Goal: Find specific fact: Find specific fact

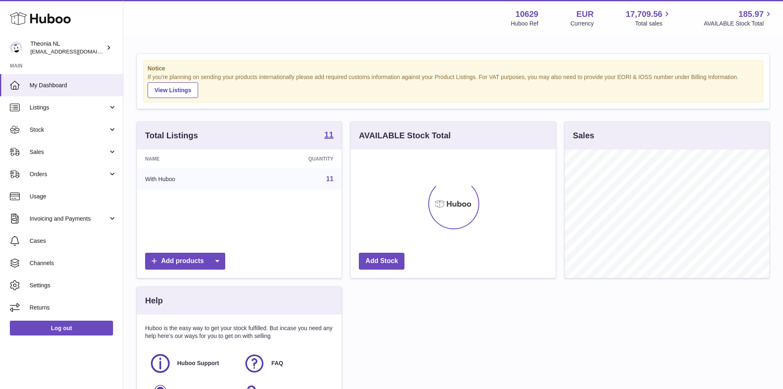
scroll to position [128, 205]
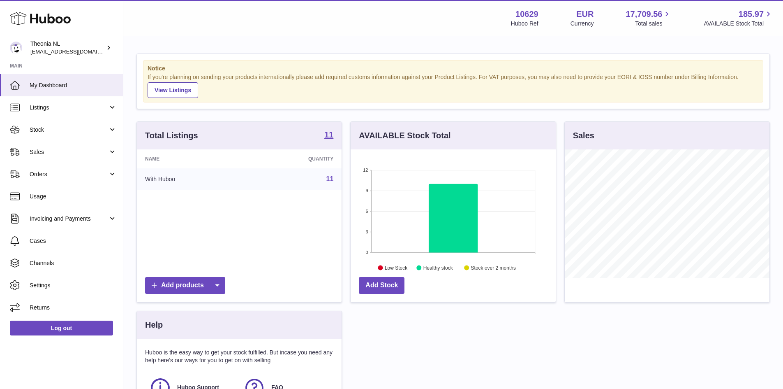
click at [331, 180] on link "11" at bounding box center [329, 178] width 7 height 7
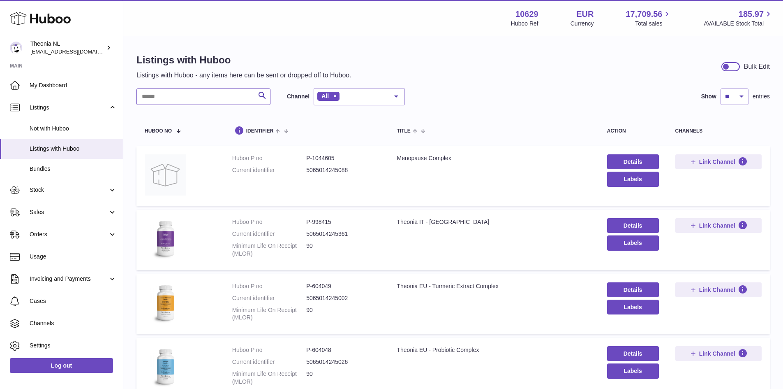
click at [162, 97] on input "text" at bounding box center [204, 96] width 134 height 16
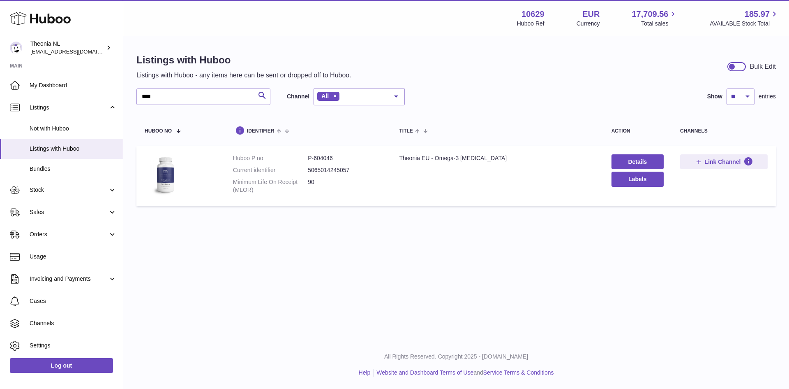
click at [320, 155] on dd "P-604046" at bounding box center [345, 158] width 75 height 8
copy dd "604046"
drag, startPoint x: 211, startPoint y: 103, endPoint x: 123, endPoint y: 97, distance: 87.8
click at [123, 97] on div "Listings with Huboo Listings with Huboo - any items here can be sent or dropped…" at bounding box center [456, 132] width 666 height 190
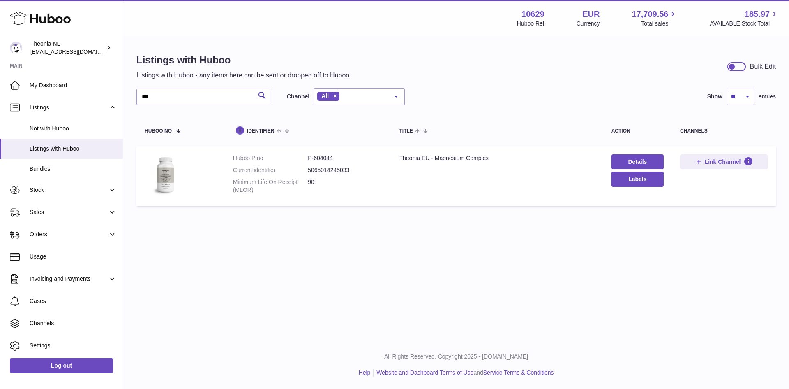
click at [322, 159] on dd "P-604044" at bounding box center [345, 158] width 75 height 8
copy dd "604044"
drag, startPoint x: 183, startPoint y: 96, endPoint x: 142, endPoint y: 101, distance: 41.0
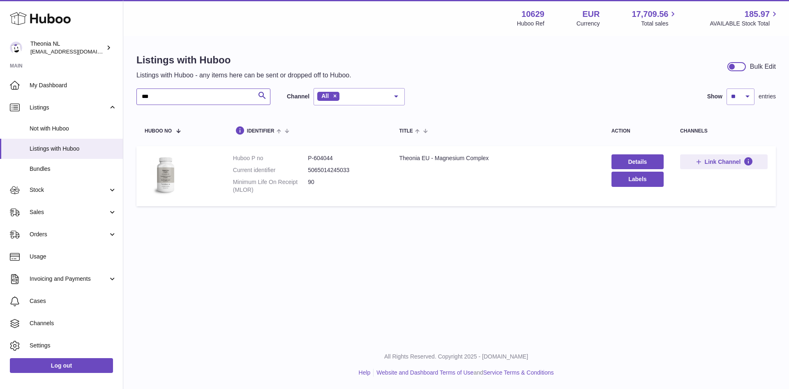
click at [142, 101] on input "***" at bounding box center [204, 96] width 134 height 16
click at [327, 156] on dd "P-604036" at bounding box center [345, 158] width 75 height 8
copy dd "604036"
drag, startPoint x: 168, startPoint y: 95, endPoint x: 137, endPoint y: 95, distance: 30.8
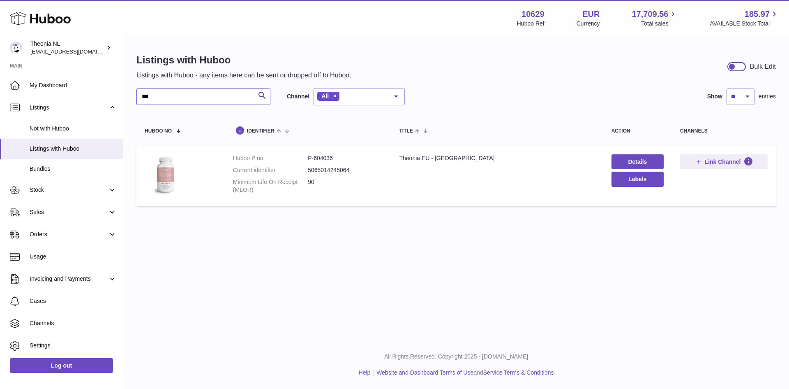
click at [137, 95] on input "***" at bounding box center [204, 96] width 134 height 16
click at [324, 157] on dd "P-604046" at bounding box center [345, 158] width 75 height 8
copy dd "604046"
drag, startPoint x: 156, startPoint y: 94, endPoint x: 137, endPoint y: 95, distance: 19.0
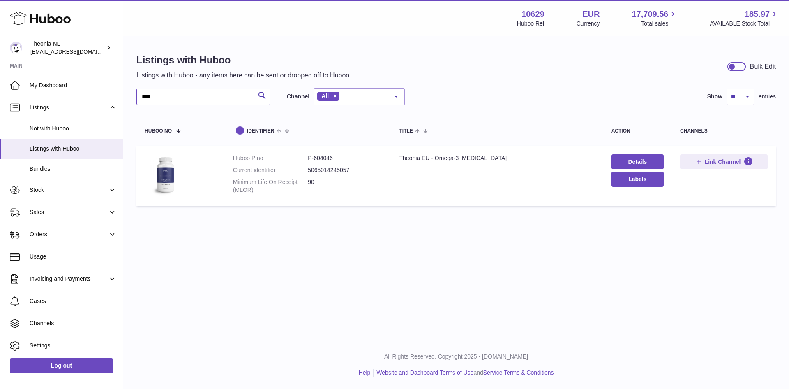
click at [137, 95] on input "****" at bounding box center [204, 96] width 134 height 16
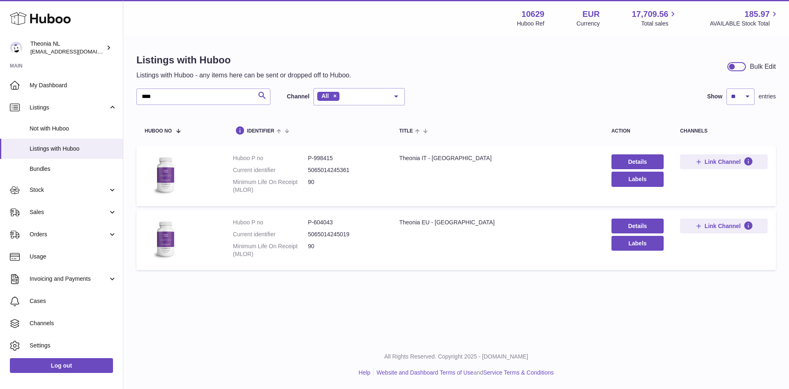
click at [324, 156] on dd "P-998415" at bounding box center [345, 158] width 75 height 8
copy dd "998415"
drag, startPoint x: 173, startPoint y: 98, endPoint x: 121, endPoint y: 100, distance: 51.8
click at [121, 100] on div "Huboo Theonia NL internalAdmin-10629@internal.huboo.com Main My Dashboard Listi…" at bounding box center [394, 194] width 789 height 389
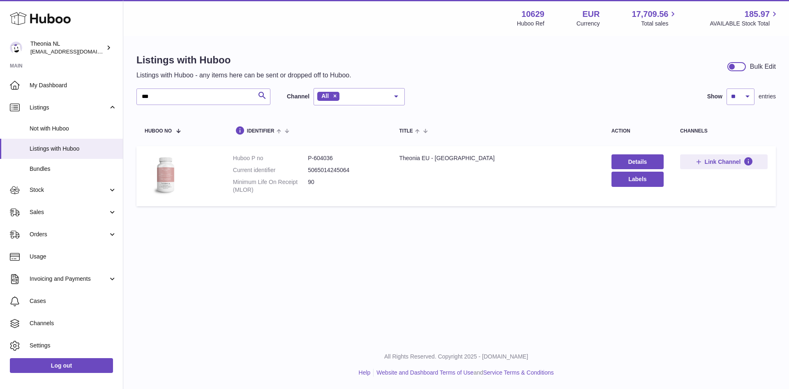
click at [326, 157] on dd "P-604036" at bounding box center [345, 158] width 75 height 8
copy dd "604036"
drag, startPoint x: 162, startPoint y: 97, endPoint x: 140, endPoint y: 96, distance: 22.2
click at [140, 96] on input "***" at bounding box center [204, 96] width 134 height 16
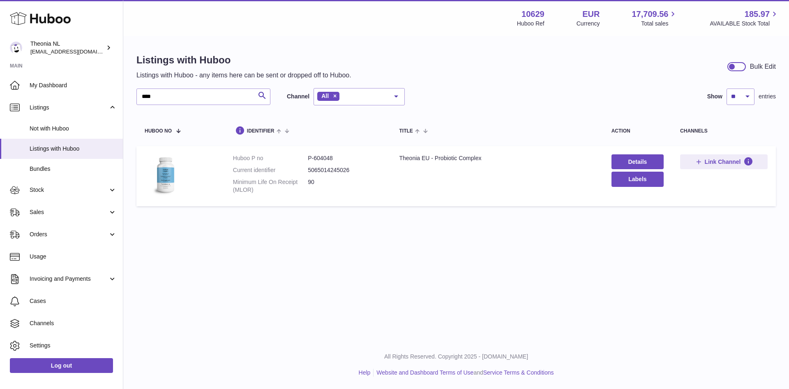
click at [320, 155] on dd "P-604048" at bounding box center [345, 158] width 75 height 8
copy dd "604048"
drag, startPoint x: 171, startPoint y: 97, endPoint x: 139, endPoint y: 96, distance: 31.7
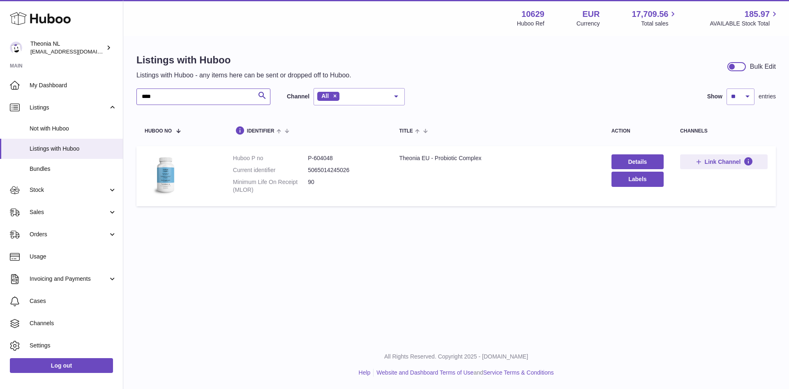
click at [139, 96] on input "****" at bounding box center [204, 96] width 134 height 16
click at [324, 162] on dl "Huboo P no P-604045 Current identifier 5065014245071 Minimum Life On Receipt (M…" at bounding box center [308, 176] width 150 height 44
click at [325, 161] on dd "P-604045" at bounding box center [345, 158] width 75 height 8
copy dd "604045"
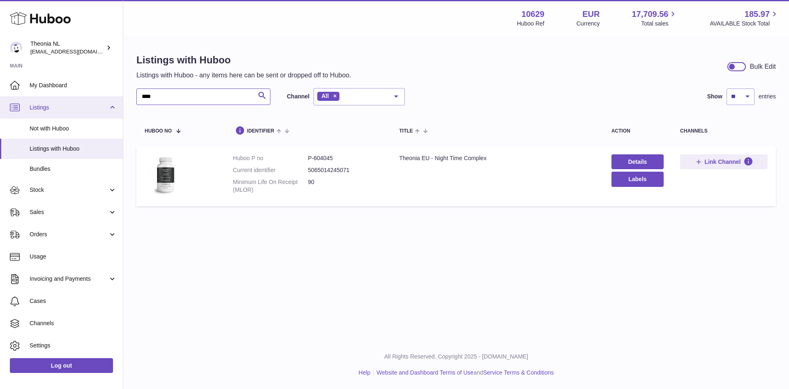
drag, startPoint x: 164, startPoint y: 95, endPoint x: 121, endPoint y: 99, distance: 43.8
click at [121, 99] on div "Huboo Theonia NL internalAdmin-10629@internal.huboo.com Main My Dashboard Listi…" at bounding box center [394, 194] width 789 height 389
click at [328, 158] on dd "P-604046" at bounding box center [345, 158] width 75 height 8
copy dd "604046"
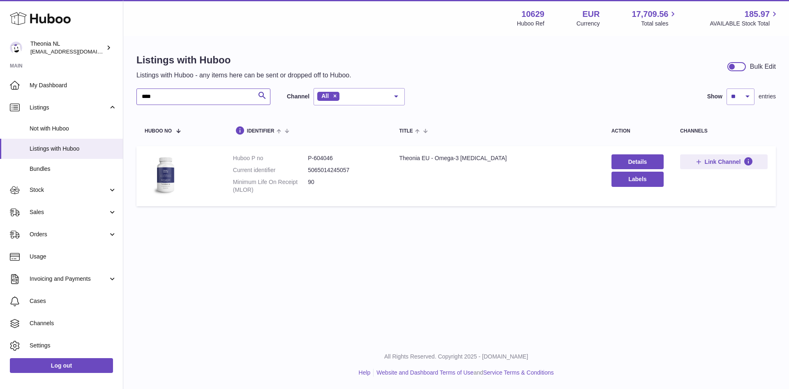
drag, startPoint x: 156, startPoint y: 96, endPoint x: 123, endPoint y: 98, distance: 32.5
click at [123, 98] on div "Listings with Huboo Listings with Huboo - any items here can be sent or dropped…" at bounding box center [456, 132] width 666 height 190
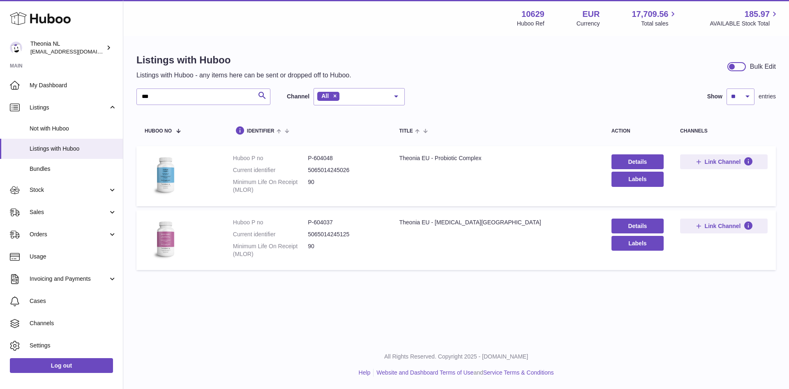
click at [319, 222] on dd "P-604037" at bounding box center [345, 222] width 75 height 8
drag, startPoint x: 165, startPoint y: 97, endPoint x: 120, endPoint y: 96, distance: 44.8
click at [120, 96] on div "Huboo Theonia NL internalAdmin-10629@internal.huboo.com Main My Dashboard Listi…" at bounding box center [394, 194] width 789 height 389
click at [328, 222] on dd "P-604043" at bounding box center [345, 222] width 75 height 8
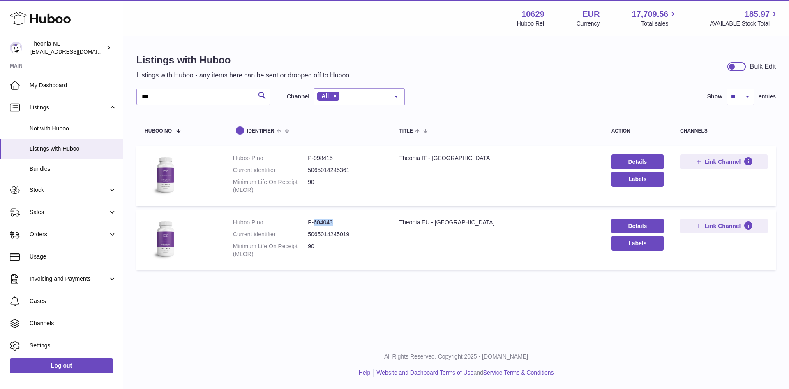
click at [328, 222] on dd "P-604043" at bounding box center [345, 222] width 75 height 8
drag, startPoint x: 161, startPoint y: 99, endPoint x: 127, endPoint y: 100, distance: 33.3
click at [127, 100] on div "Listings with Huboo Listings with Huboo - any items here can be sent or dropped…" at bounding box center [456, 163] width 666 height 253
click at [323, 223] on dd "P-604036" at bounding box center [345, 222] width 75 height 8
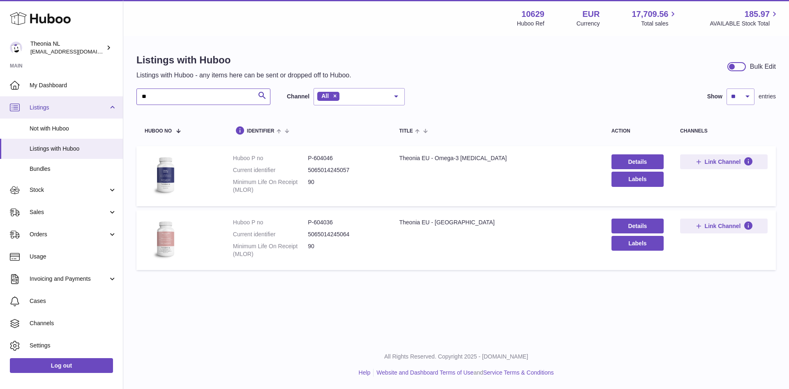
drag, startPoint x: 161, startPoint y: 102, endPoint x: 115, endPoint y: 99, distance: 46.1
click at [115, 99] on div "Huboo Theonia NL internalAdmin-10629@internal.huboo.com Main My Dashboard Listi…" at bounding box center [394, 194] width 789 height 389
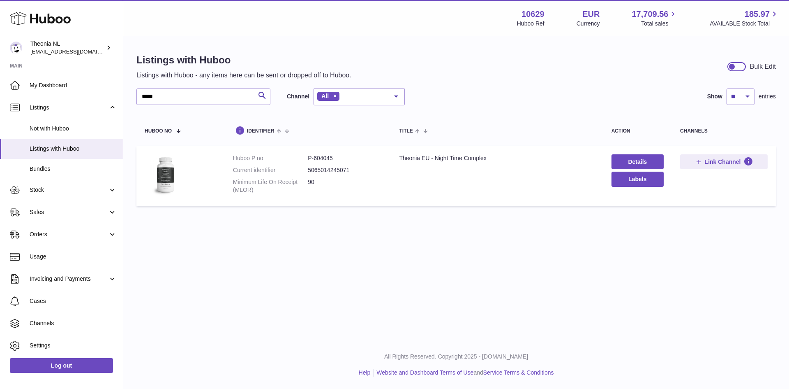
click at [315, 157] on dd "P-604045" at bounding box center [345, 158] width 75 height 8
drag, startPoint x: 167, startPoint y: 98, endPoint x: 135, endPoint y: 100, distance: 31.7
click at [135, 100] on div "Listings with Huboo Listings with Huboo - any items here can be sent or dropped…" at bounding box center [456, 132] width 666 height 190
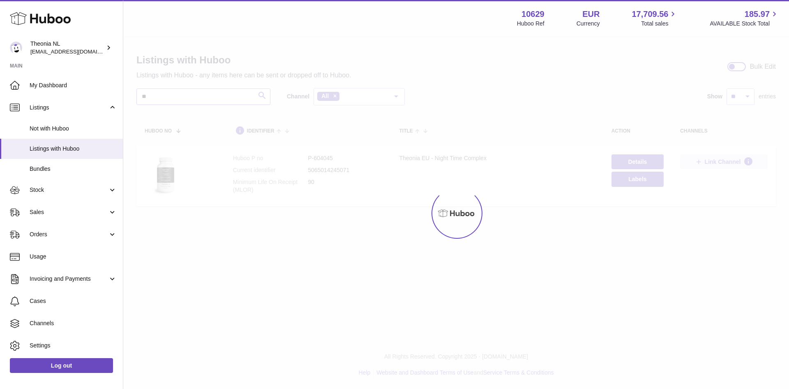
type input "**"
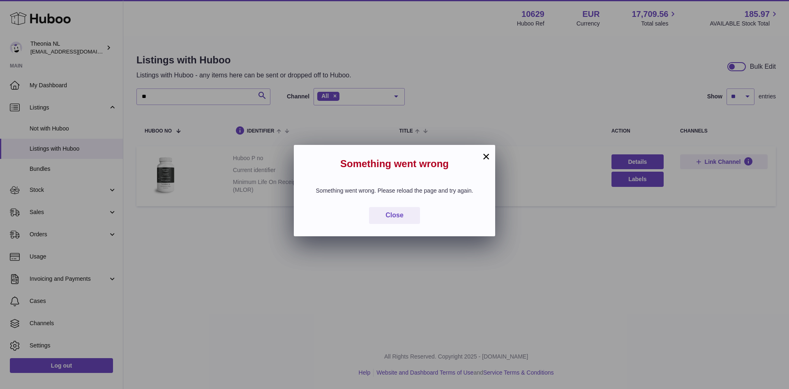
click at [486, 157] on button "×" at bounding box center [486, 156] width 10 height 10
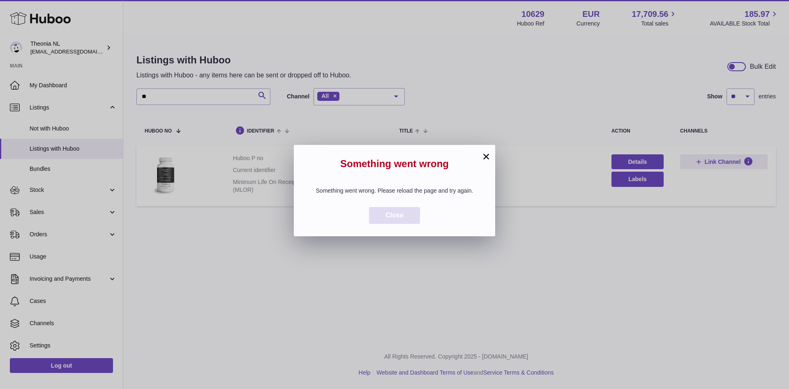
click at [393, 218] on span "Close" at bounding box center [395, 214] width 18 height 7
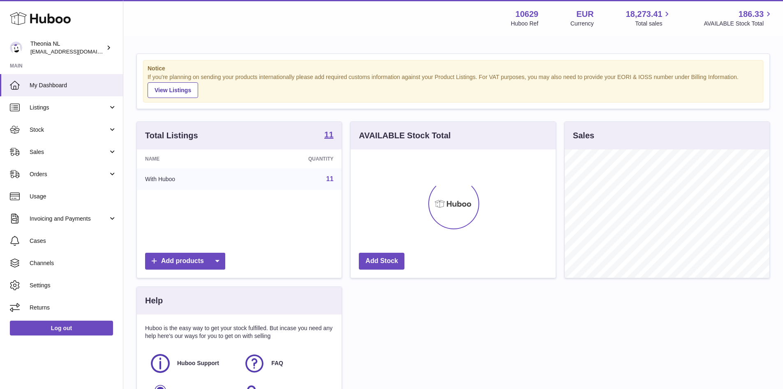
scroll to position [128, 205]
click at [332, 180] on link "11" at bounding box center [329, 178] width 7 height 7
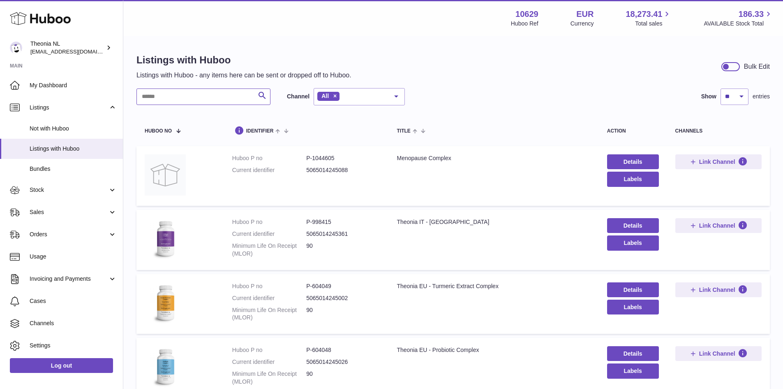
click at [159, 94] on input "text" at bounding box center [204, 96] width 134 height 16
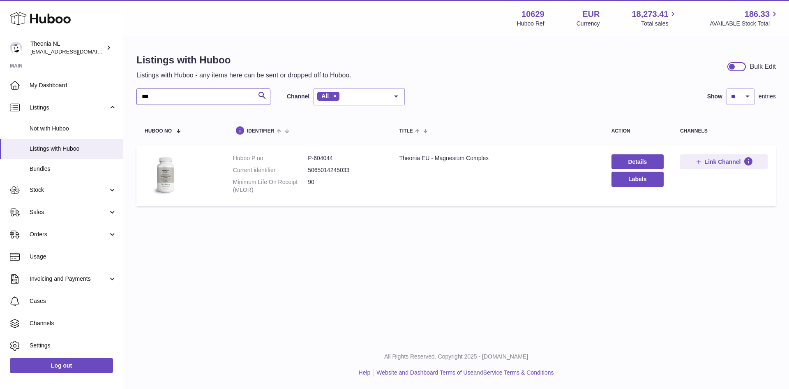
type input "***"
click at [330, 160] on dd "P-604044" at bounding box center [345, 158] width 75 height 8
copy dd "604044"
